Goal: Task Accomplishment & Management: Use online tool/utility

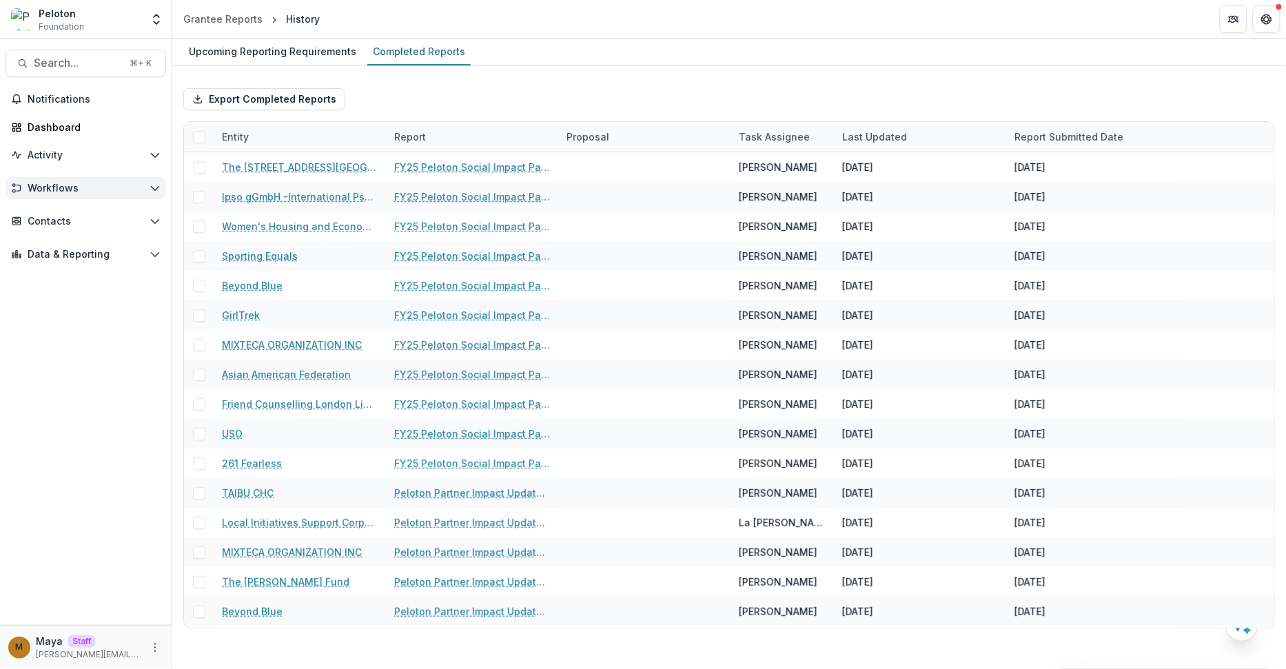
click at [98, 186] on span "Workflows" at bounding box center [86, 189] width 117 height 12
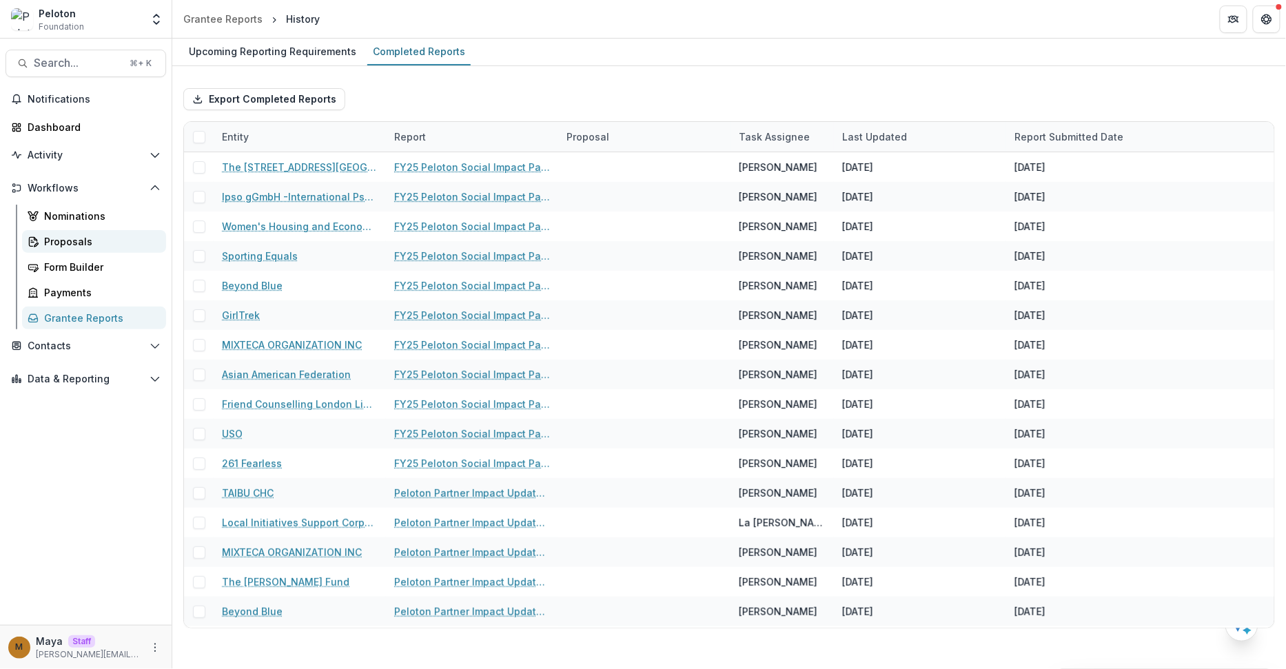
click at [133, 245] on div "Proposals" at bounding box center [99, 241] width 111 height 14
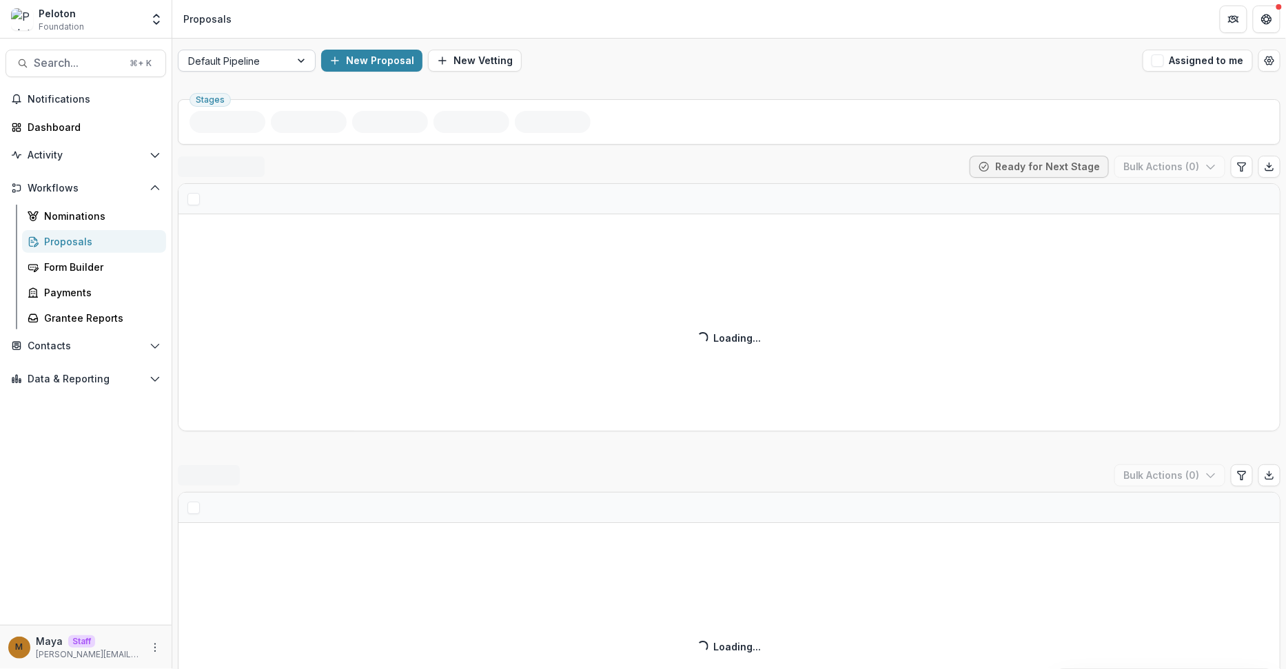
click at [267, 70] on div "Default Pipeline" at bounding box center [247, 61] width 138 height 22
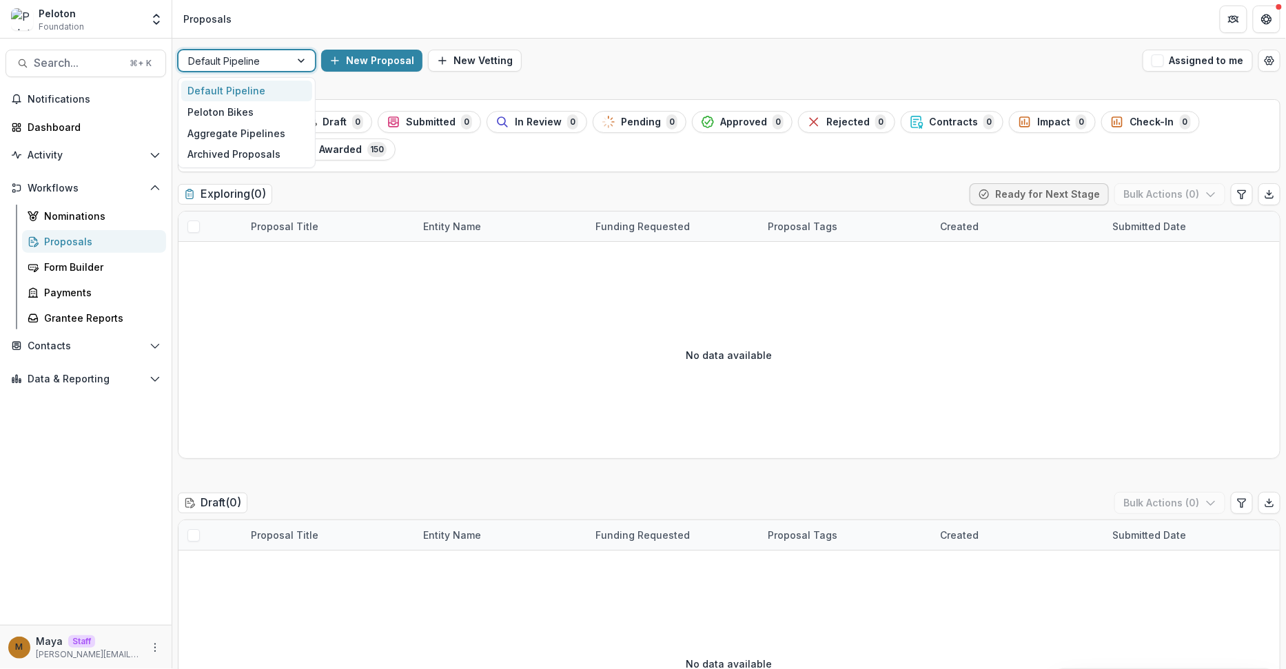
click at [667, 52] on div "New Proposal New Vetting" at bounding box center [729, 61] width 816 height 22
click at [245, 67] on div at bounding box center [234, 60] width 92 height 17
click at [257, 110] on div "Peloton Bikes" at bounding box center [246, 111] width 131 height 21
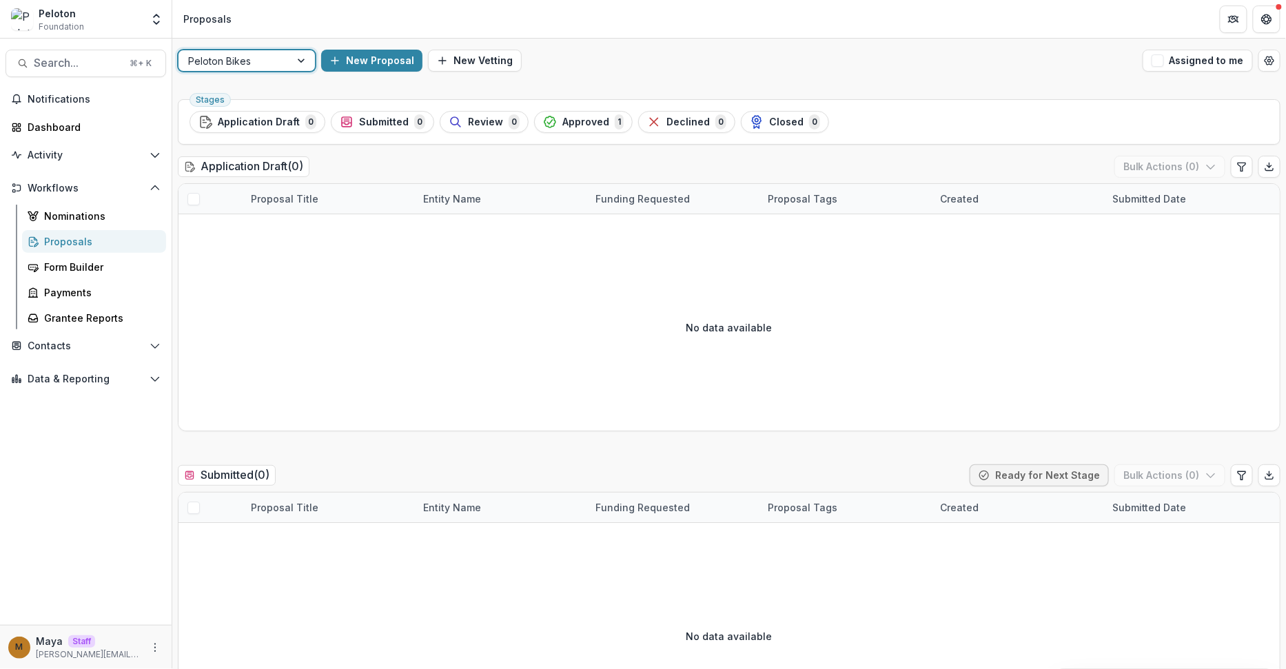
click at [247, 57] on div at bounding box center [234, 60] width 92 height 17
click at [103, 239] on div "Proposals" at bounding box center [99, 241] width 111 height 14
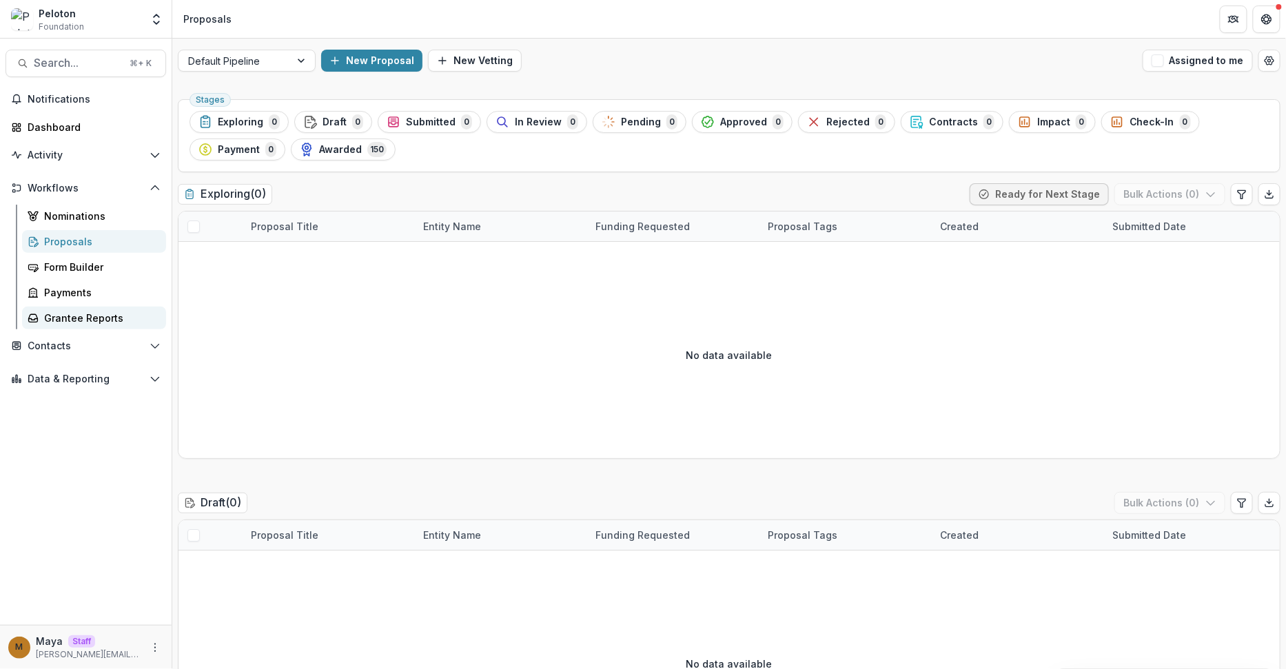
click at [89, 315] on div "Grantee Reports" at bounding box center [99, 318] width 111 height 14
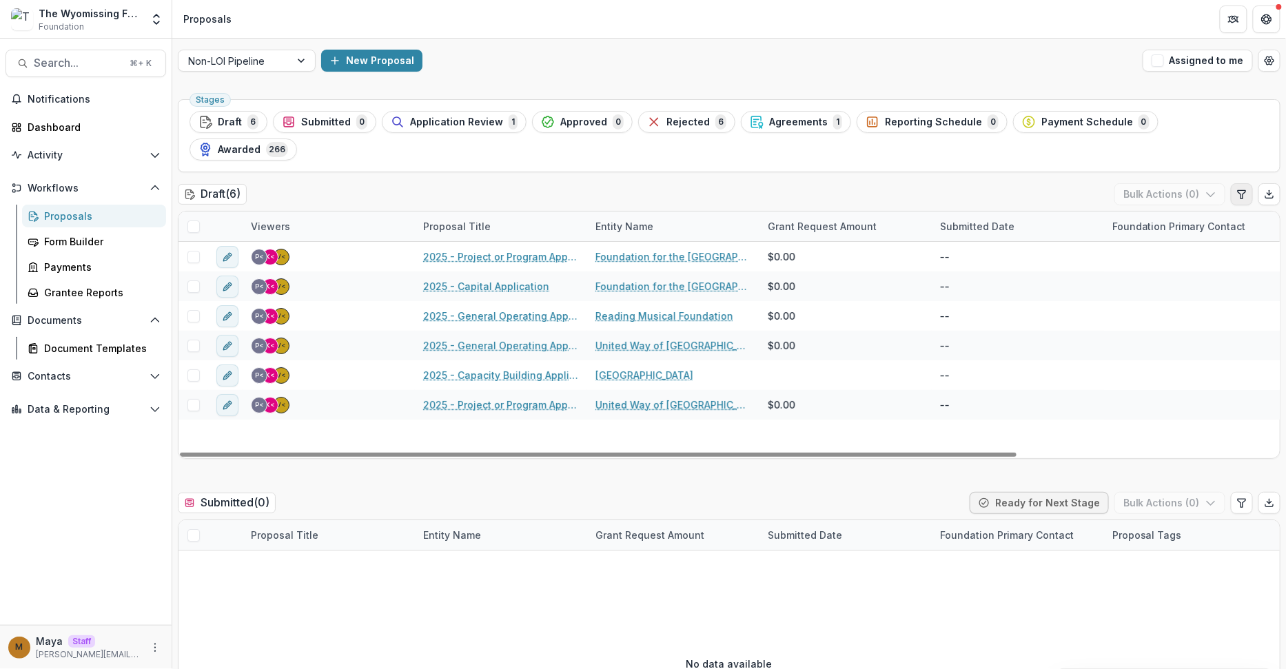
click at [1237, 189] on icon "Edit table settings" at bounding box center [1242, 194] width 11 height 11
select select "******"
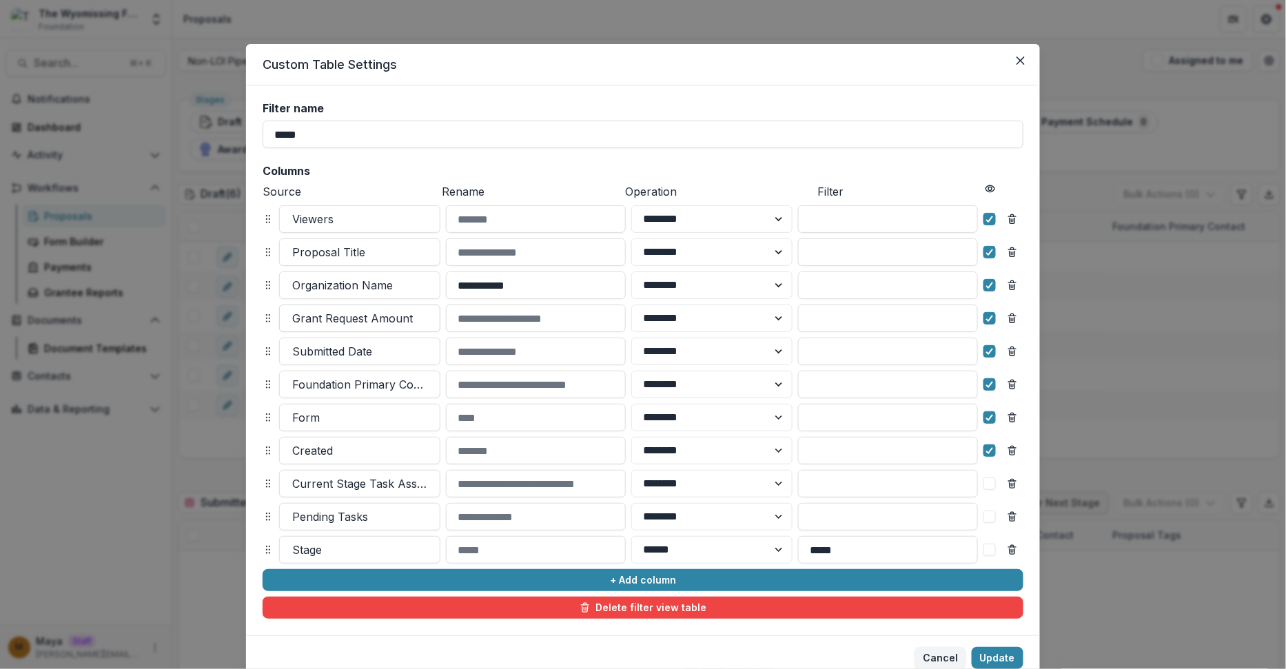
click at [408, 322] on div at bounding box center [359, 318] width 135 height 19
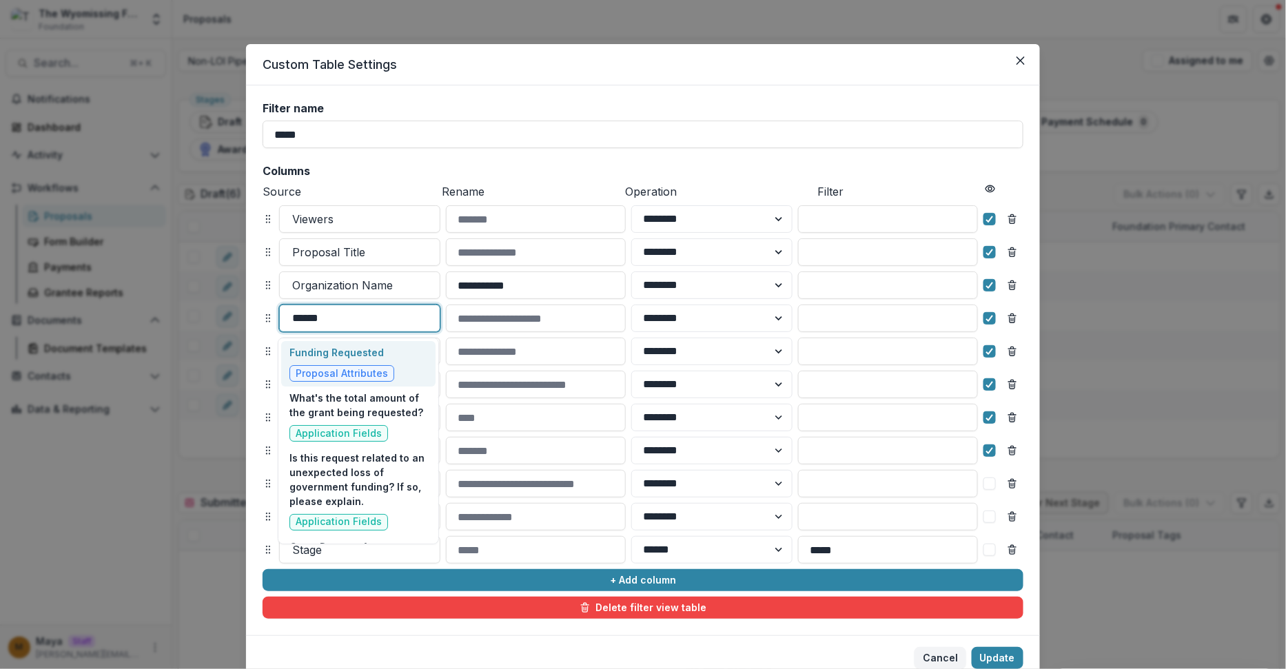
type input "*******"
click at [414, 358] on div "Funding Requested Proposal Attributes" at bounding box center [358, 363] width 154 height 45
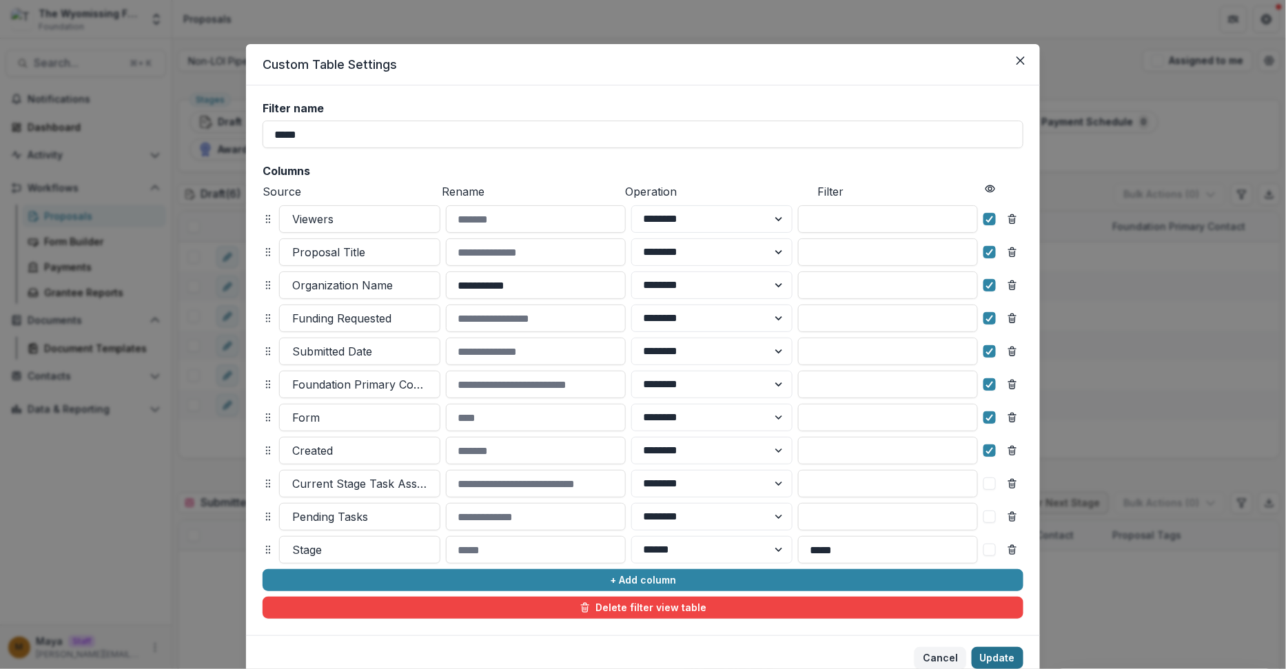
click at [982, 647] on button "Update" at bounding box center [998, 658] width 52 height 22
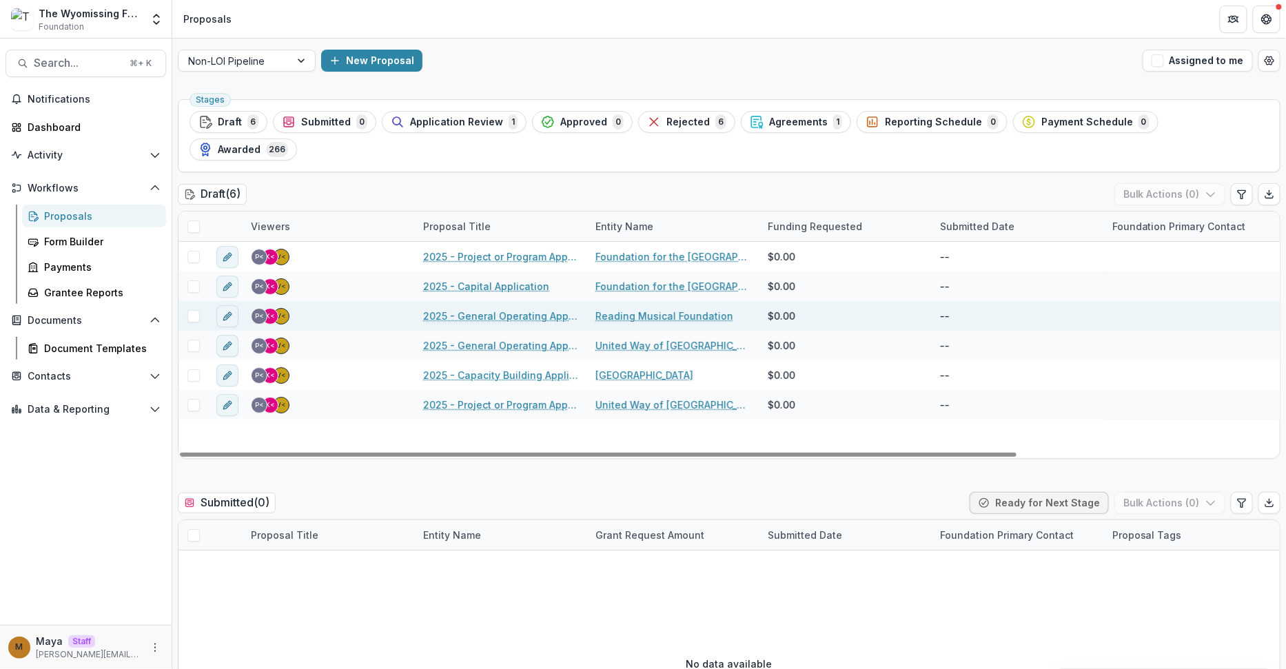
click at [514, 301] on div "2025 - General Operating Application" at bounding box center [501, 316] width 172 height 30
click at [516, 309] on link "2025 - General Operating Application" at bounding box center [501, 316] width 156 height 14
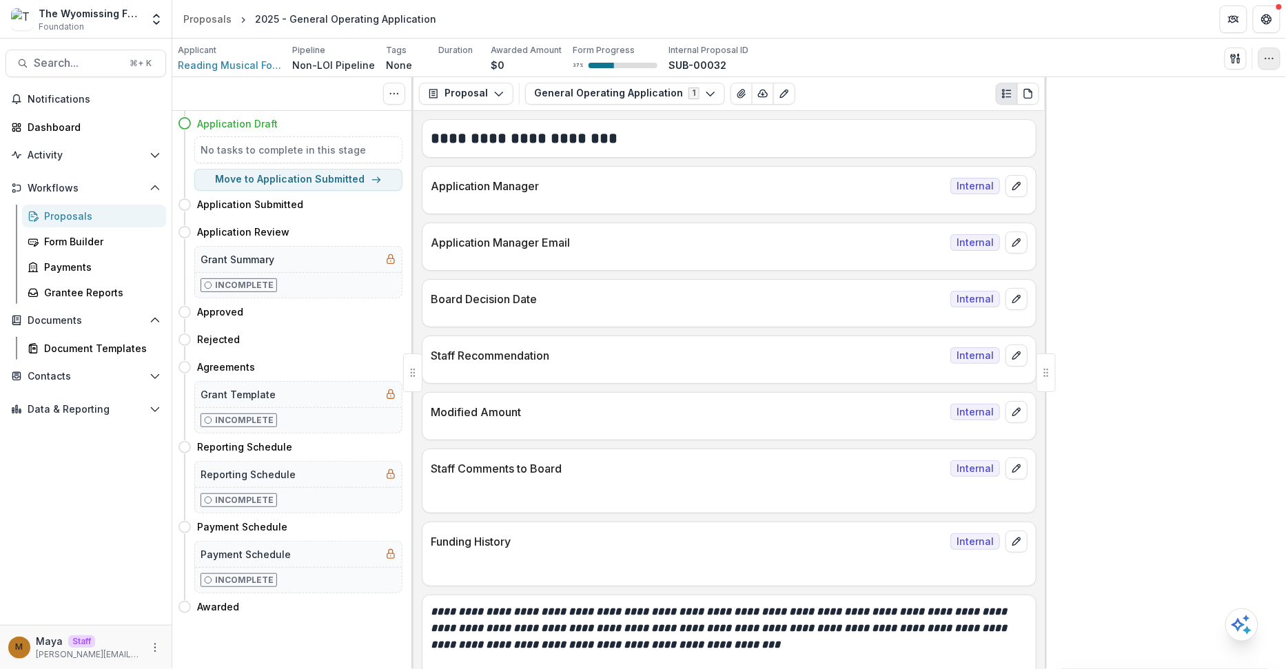
click at [1270, 58] on circle "button" at bounding box center [1270, 58] width 1 height 1
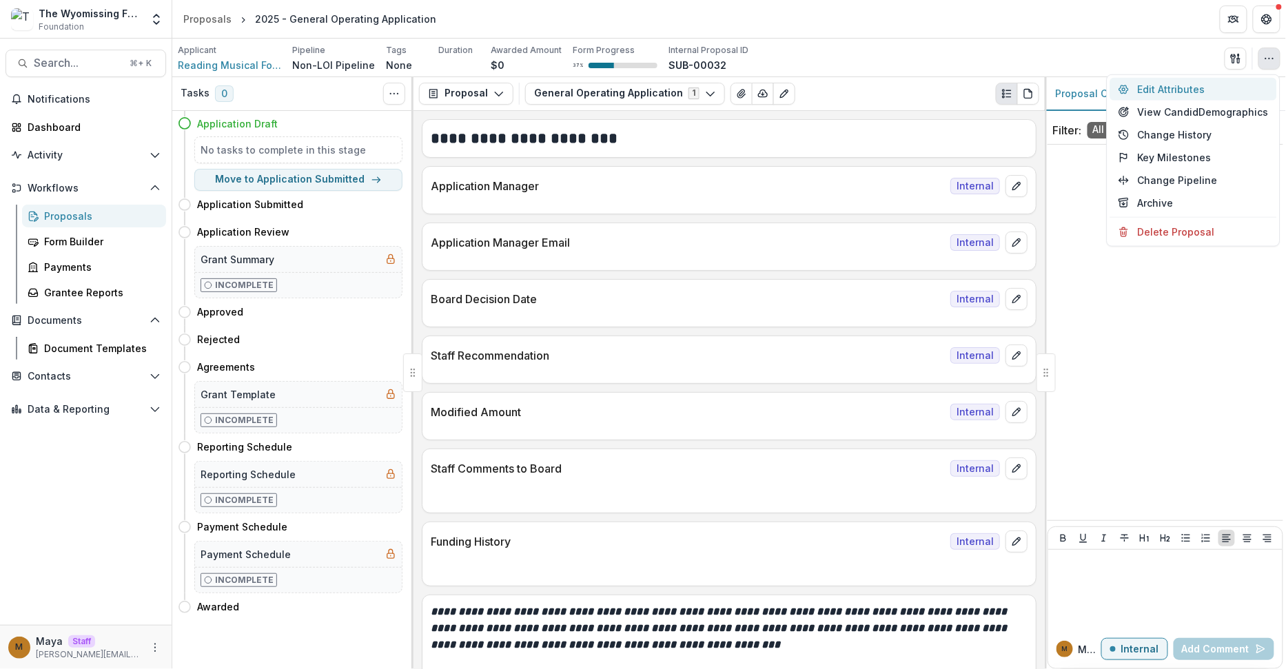
click at [1202, 94] on button "Edit Attributes" at bounding box center [1194, 89] width 167 height 23
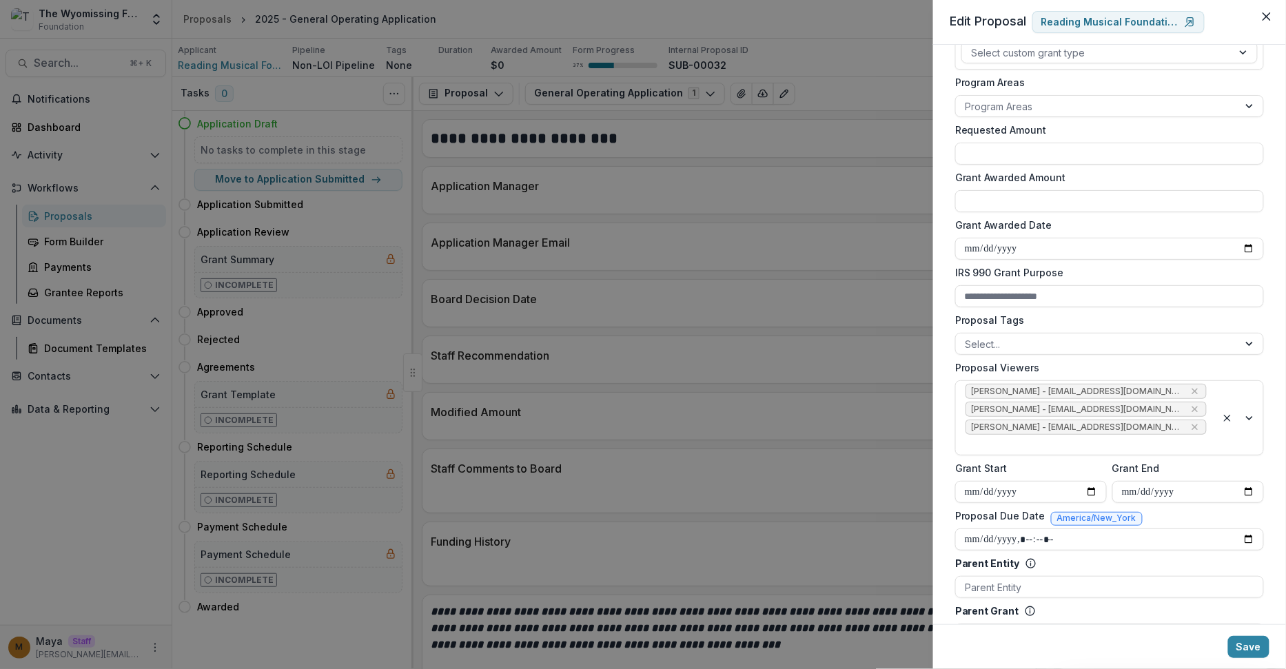
scroll to position [278, 0]
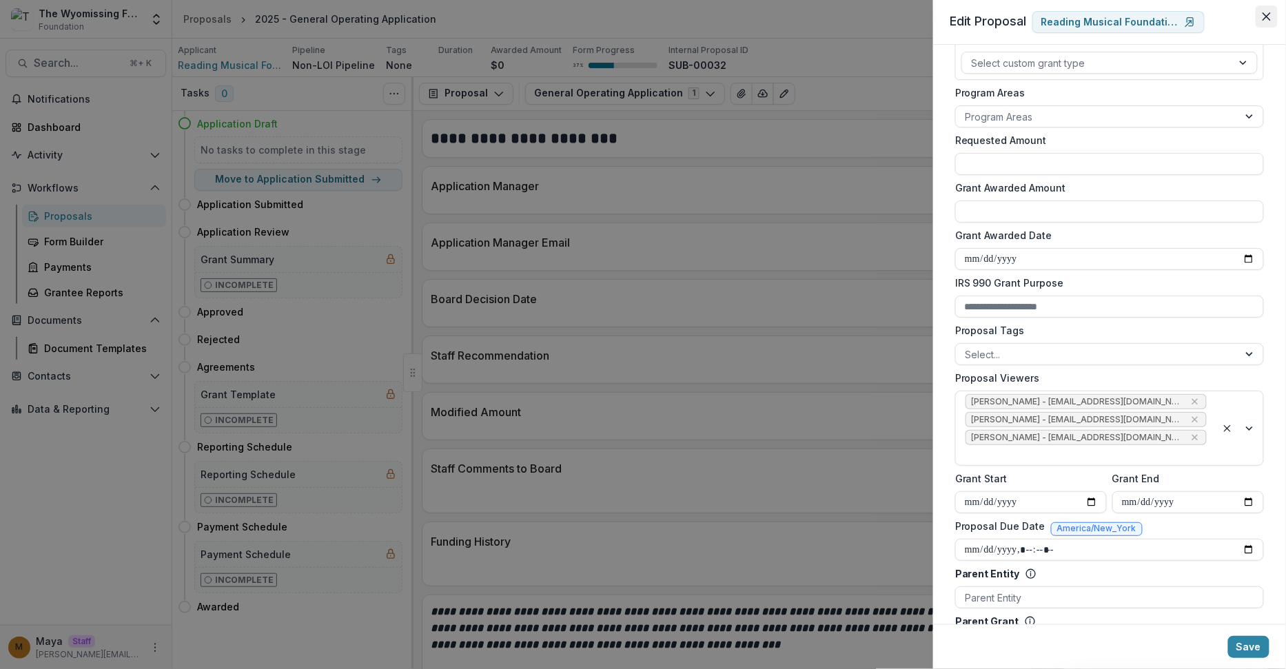
click at [1273, 8] on button "Close" at bounding box center [1267, 17] width 22 height 22
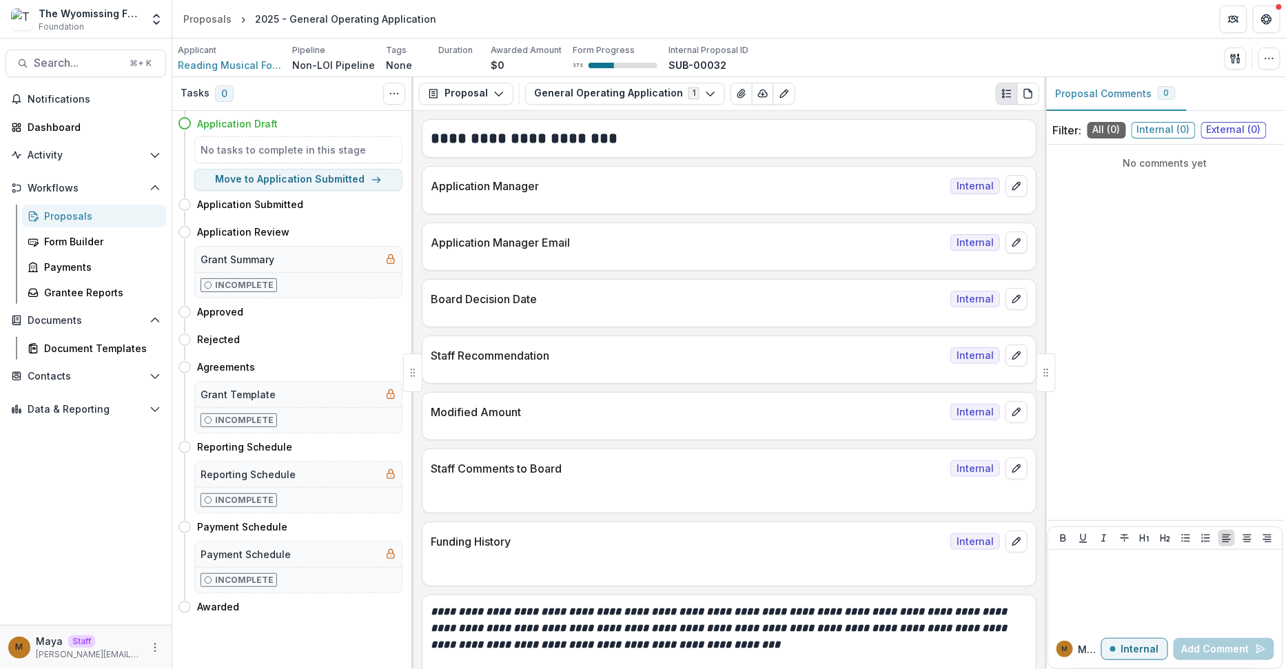
scroll to position [1728, 0]
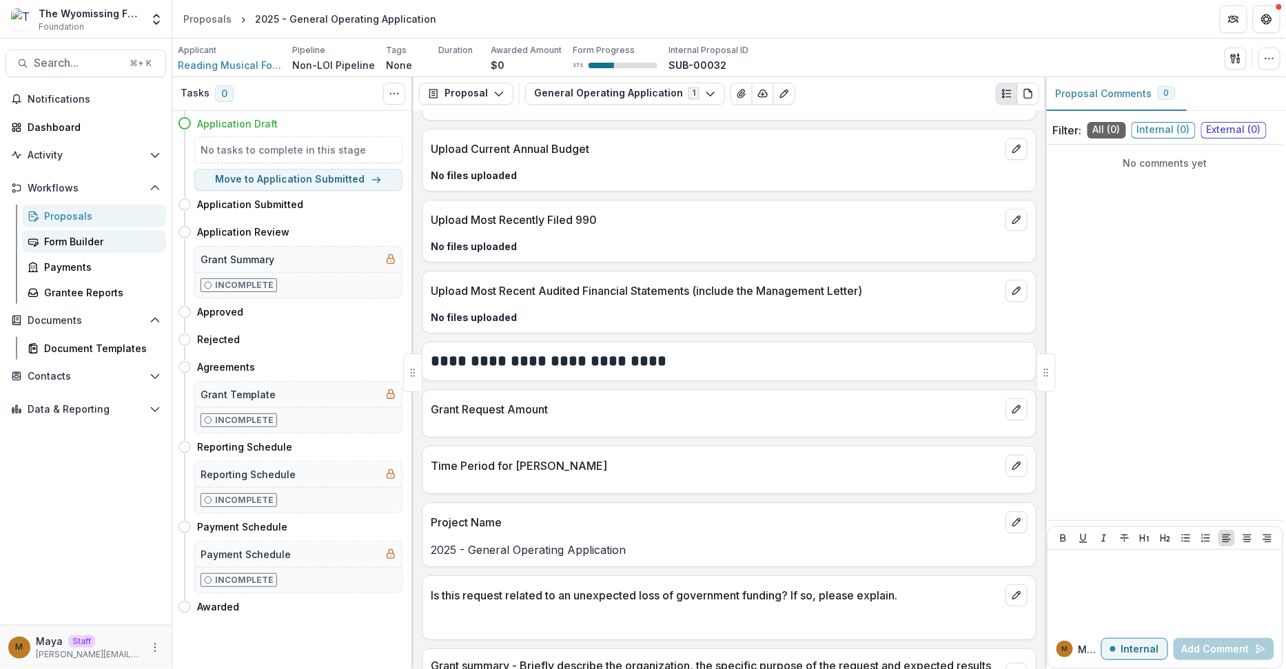
click at [88, 236] on div "Form Builder" at bounding box center [99, 241] width 111 height 14
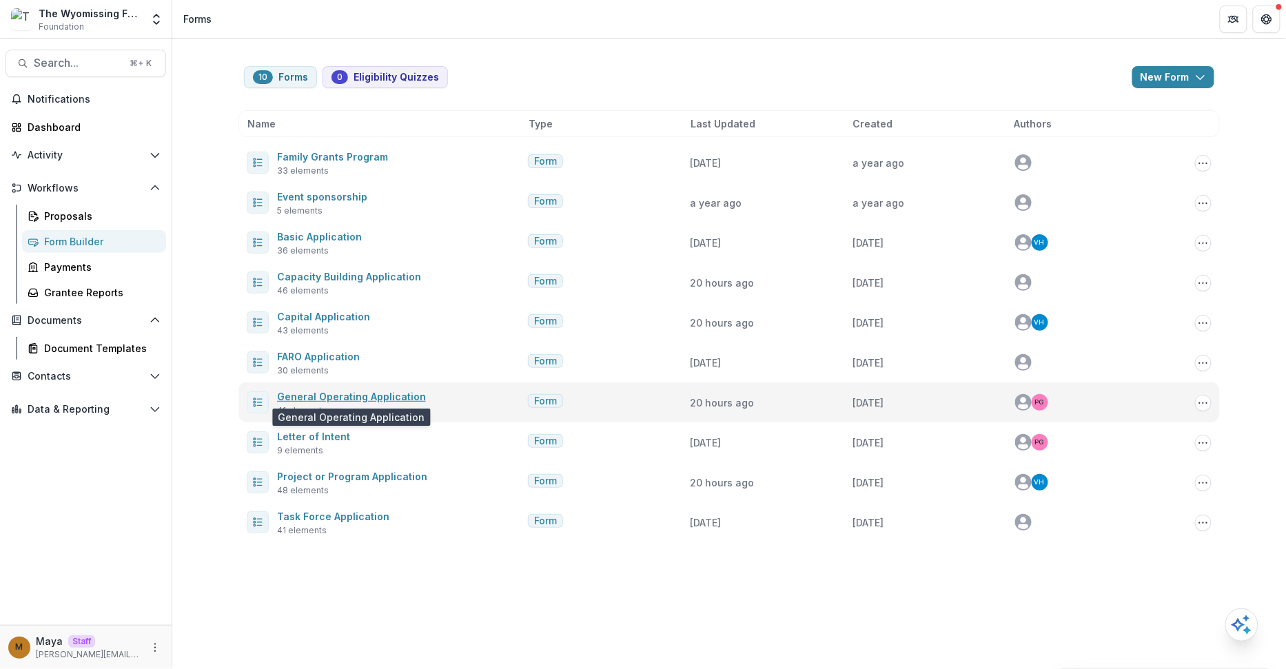
click at [359, 397] on link "General Operating Application" at bounding box center [351, 397] width 149 height 12
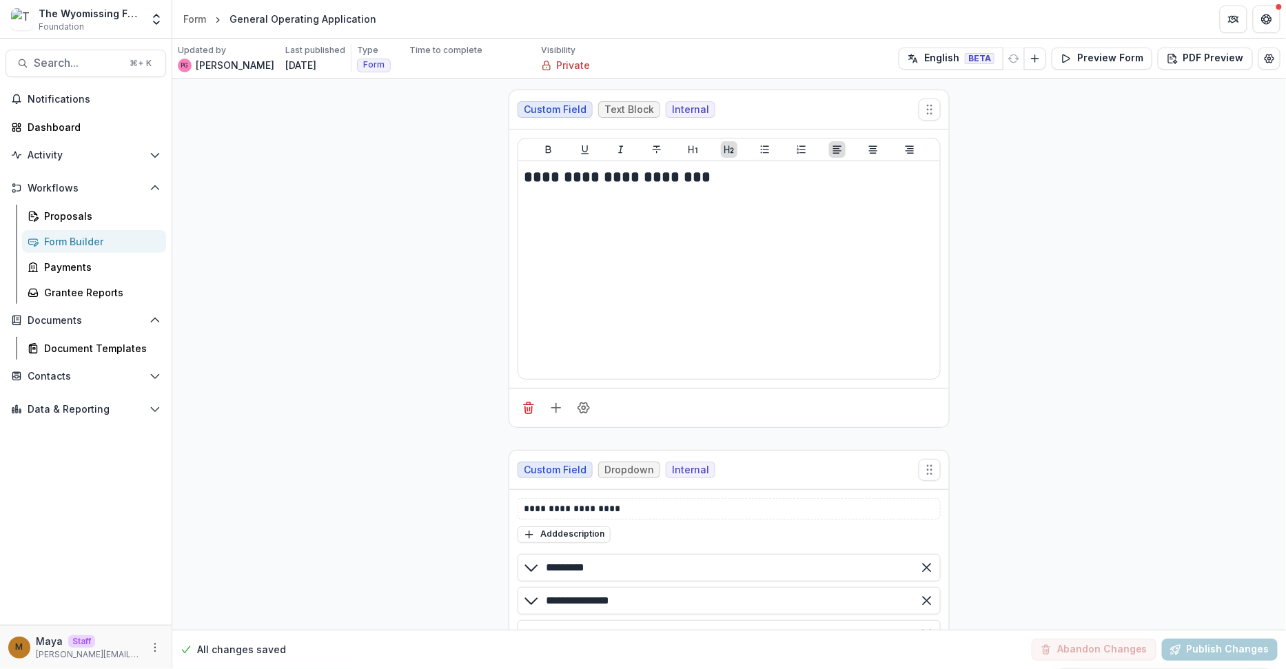
scroll to position [7799, 0]
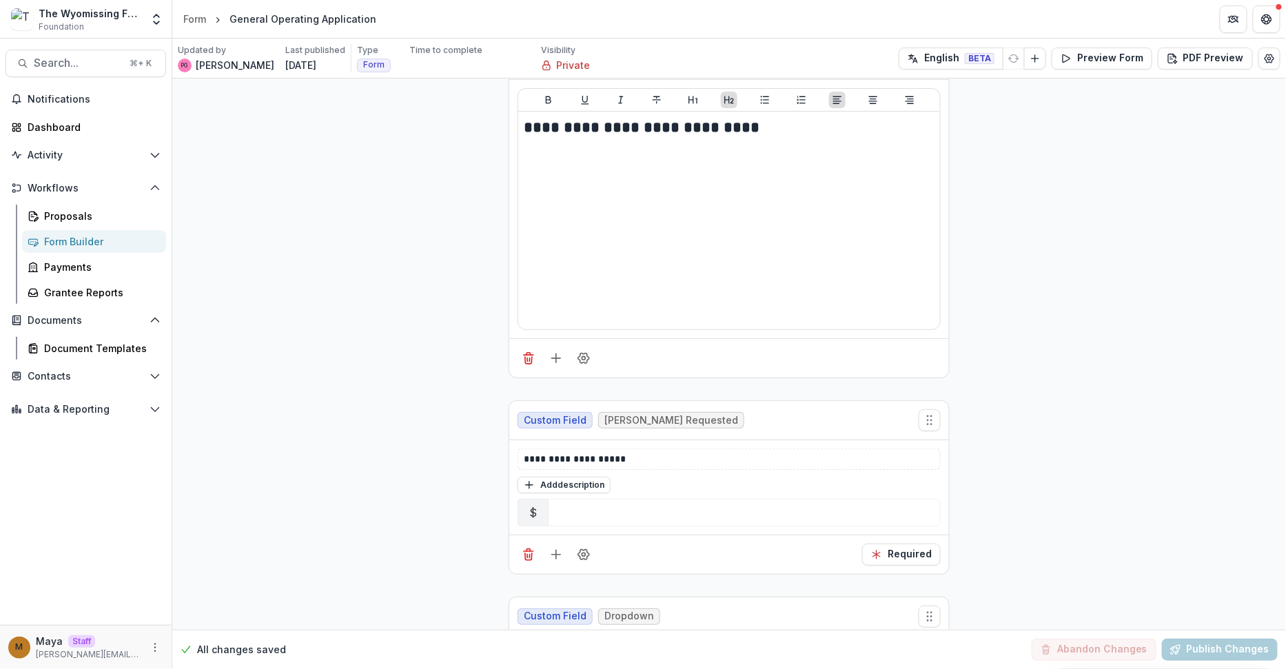
click at [578, 535] on div "Required" at bounding box center [729, 554] width 440 height 39
click at [580, 548] on icon "Field Settings" at bounding box center [584, 555] width 14 height 14
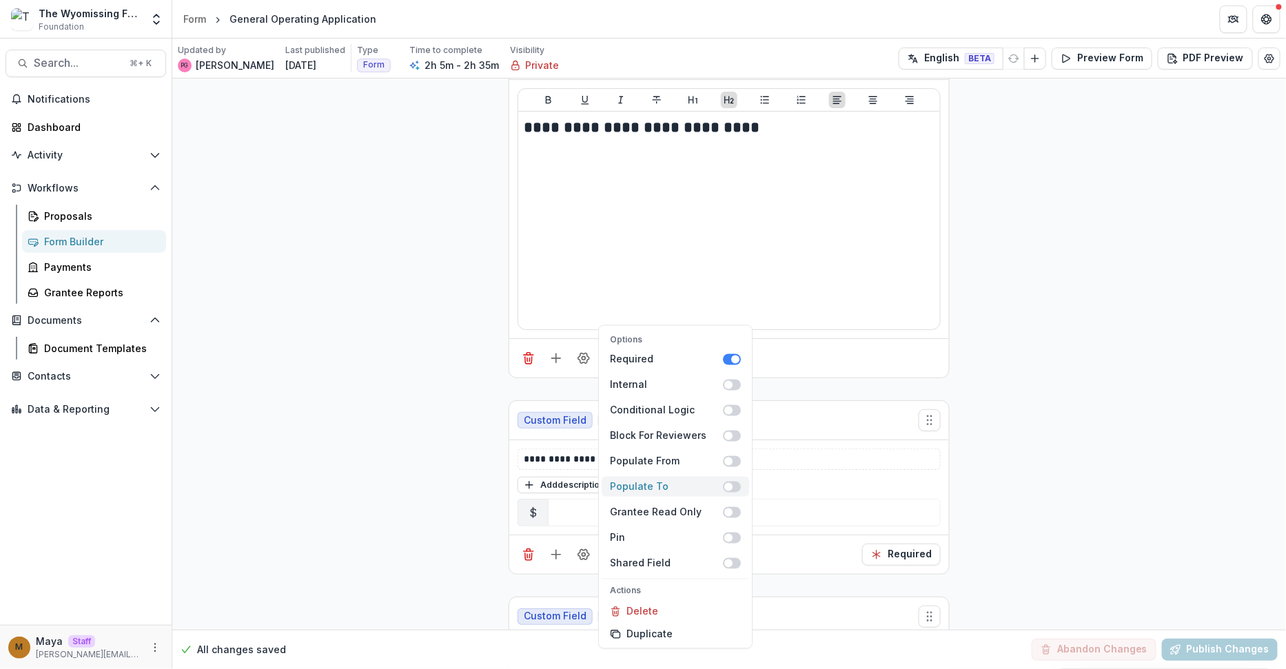
click at [727, 483] on span at bounding box center [729, 487] width 8 height 8
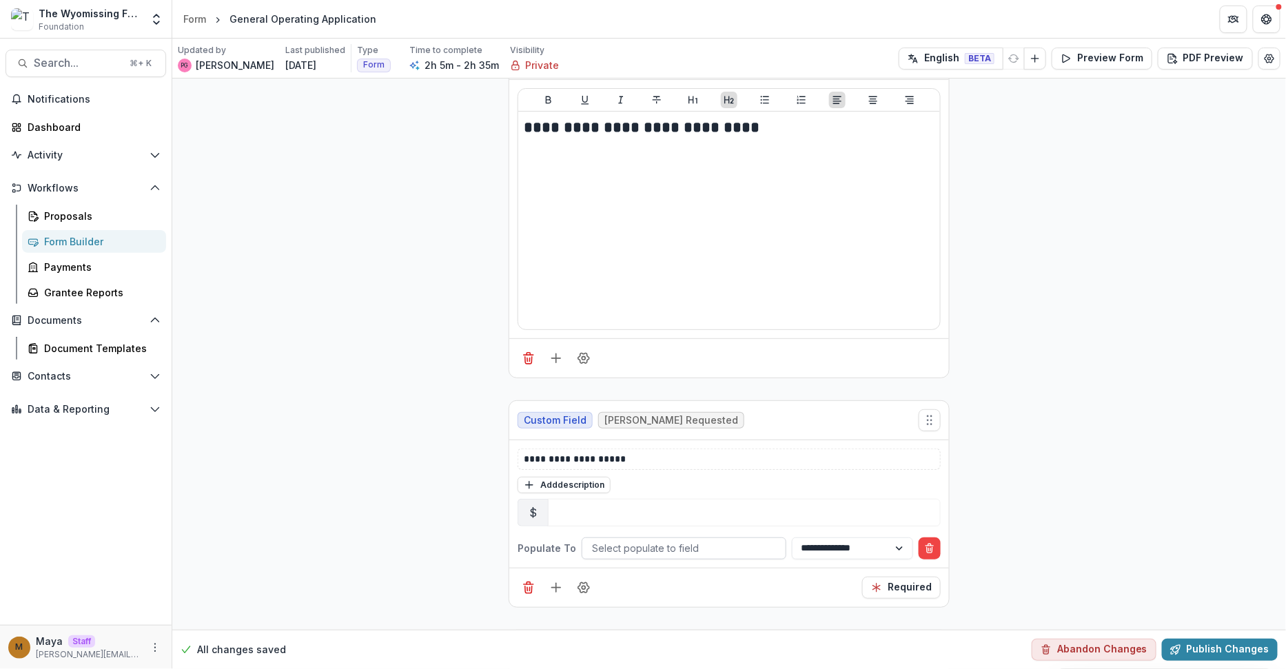
click at [647, 540] on div at bounding box center [684, 548] width 184 height 17
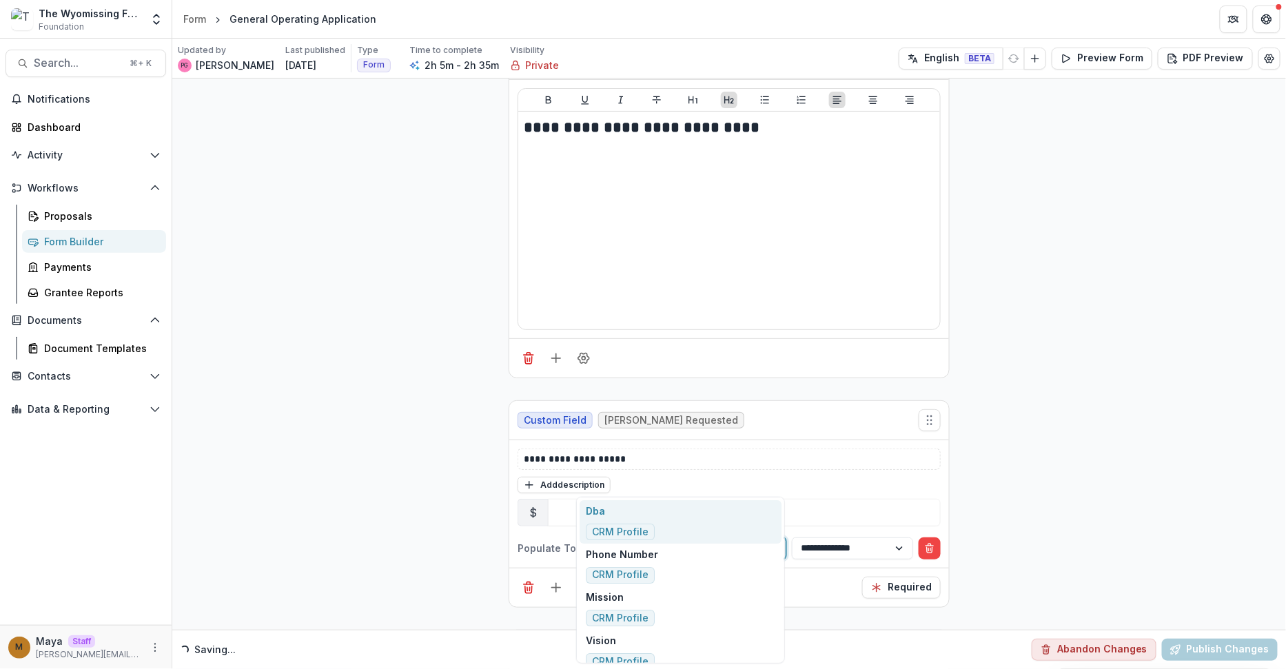
type input "***"
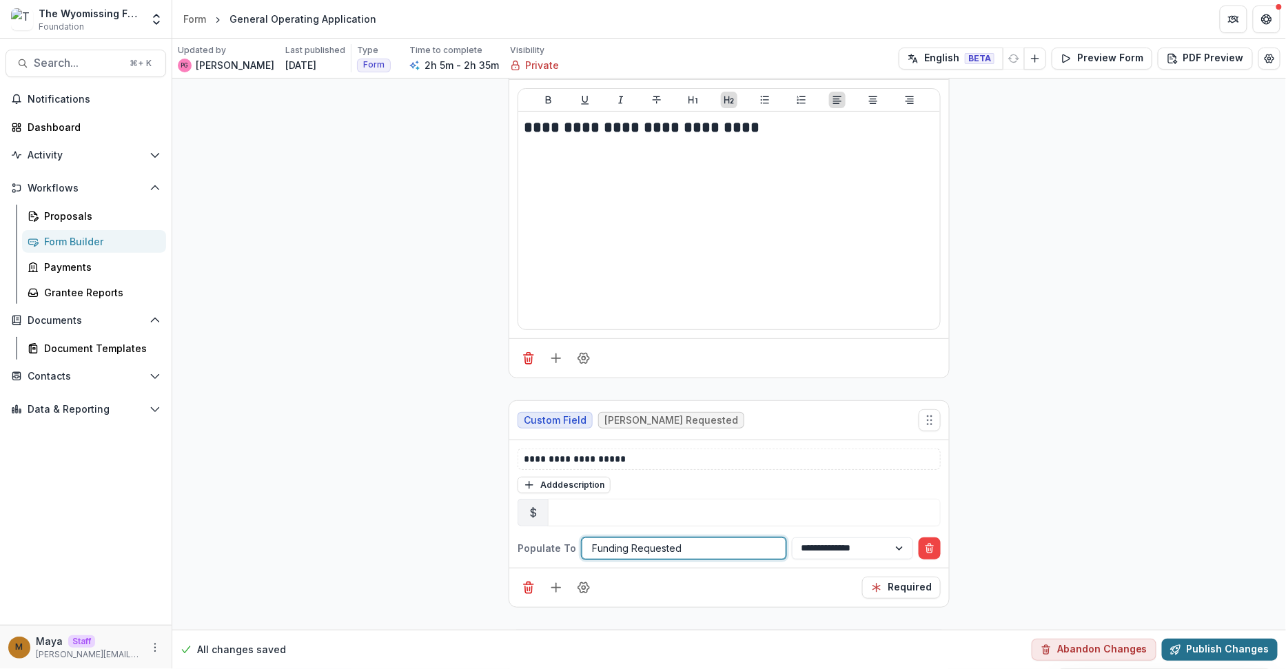
click at [1233, 645] on button "Publish Changes" at bounding box center [1220, 650] width 116 height 22
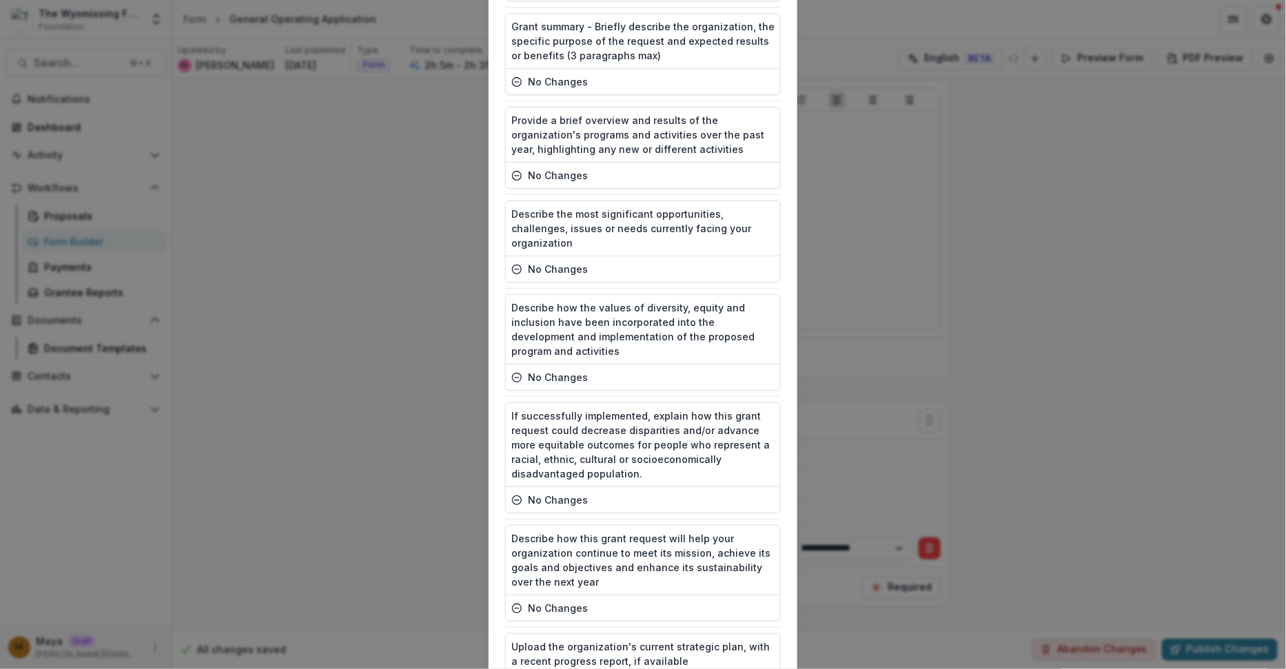
scroll to position [2507, 0]
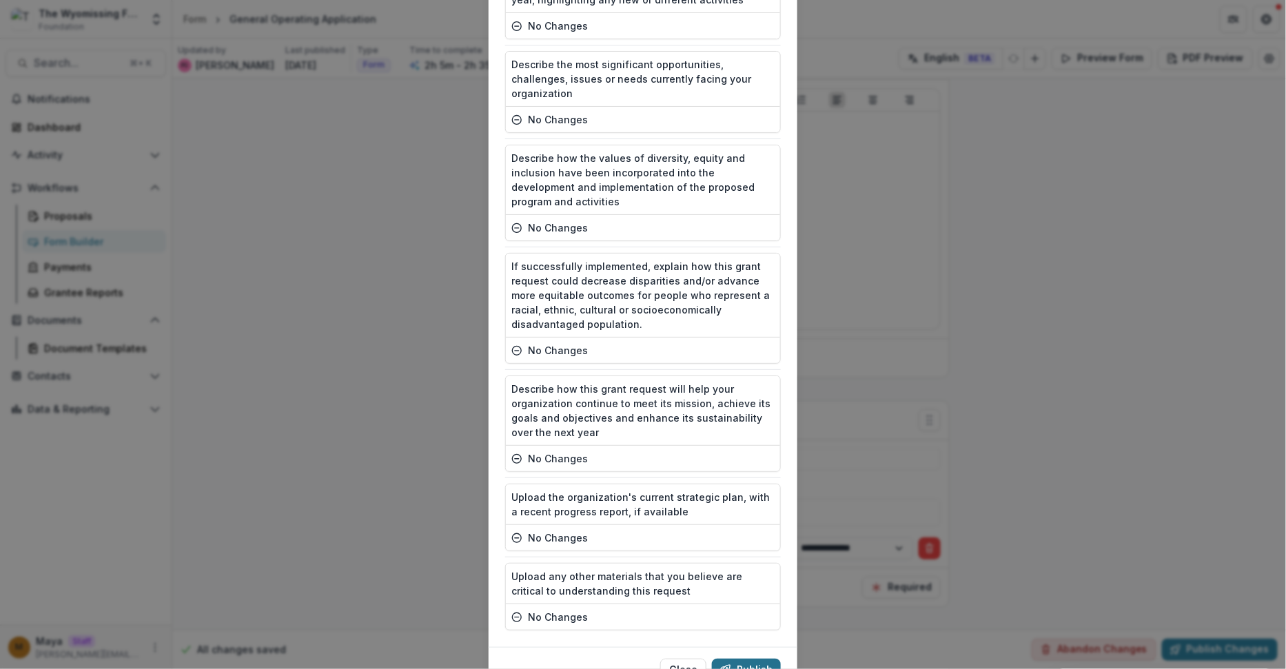
click at [741, 659] on button "Publish" at bounding box center [746, 670] width 69 height 22
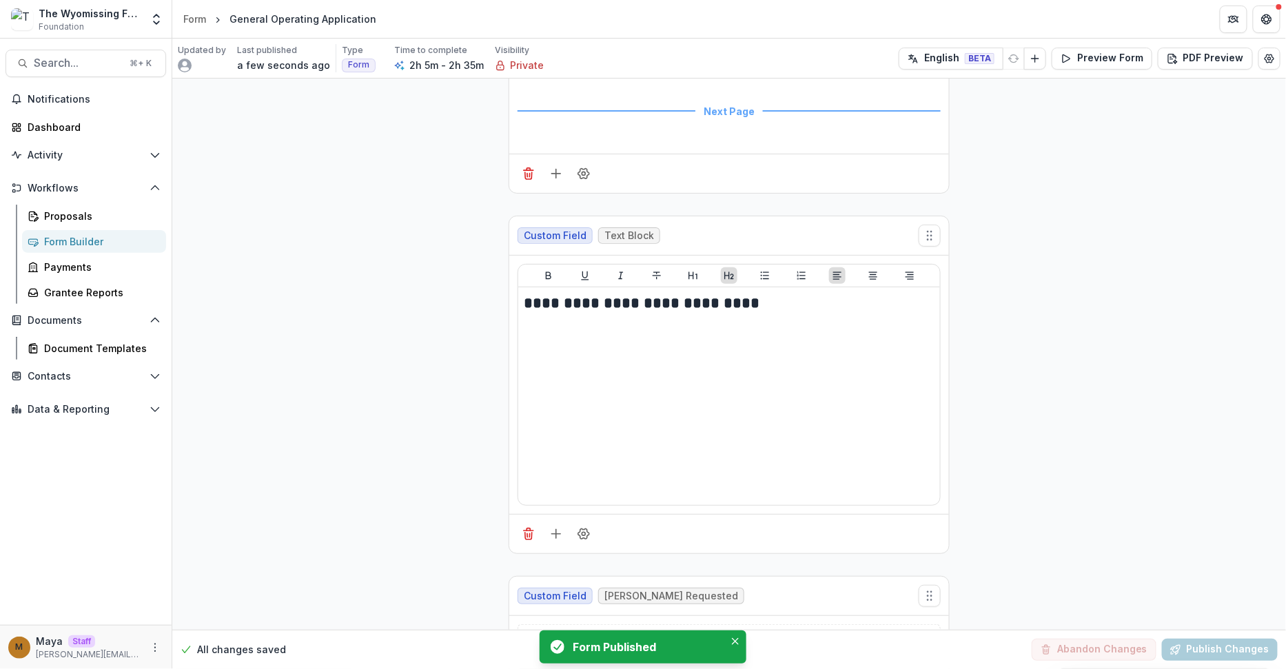
scroll to position [7617, 0]
